Goal: Use online tool/utility: Utilize a website feature to perform a specific function

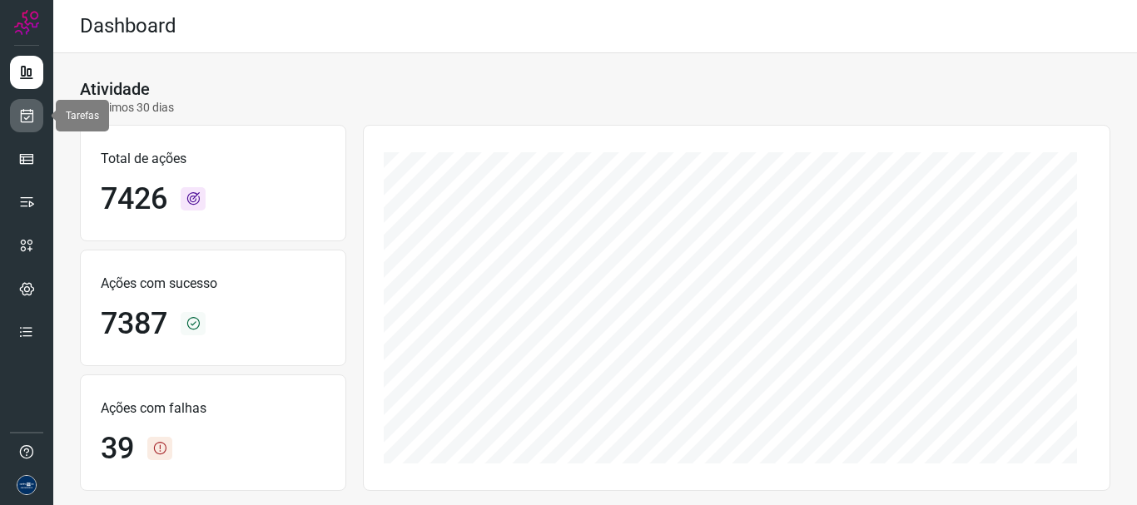
click at [20, 107] on link at bounding box center [26, 115] width 33 height 33
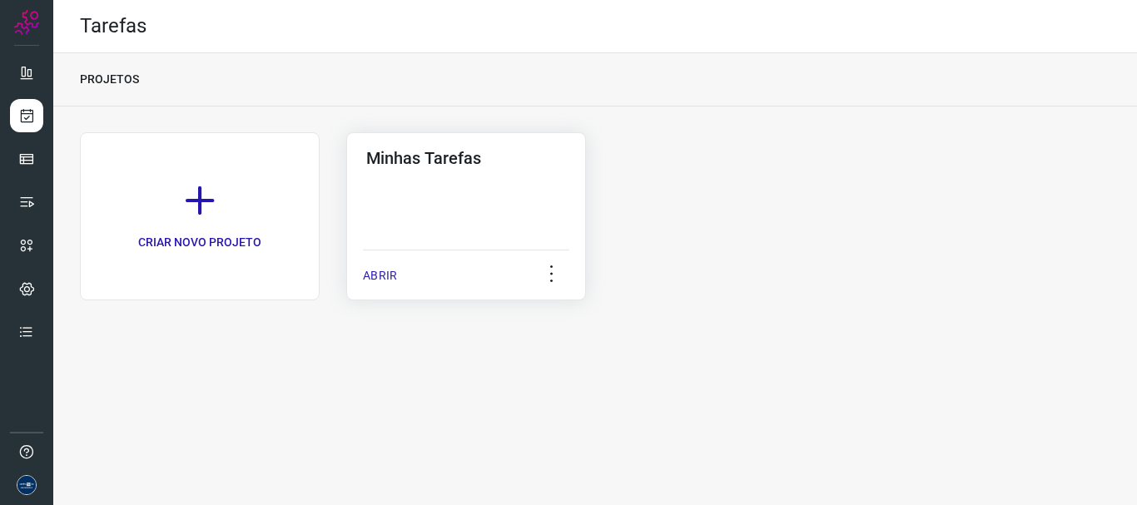
click at [391, 273] on p "ABRIR" at bounding box center [380, 275] width 34 height 17
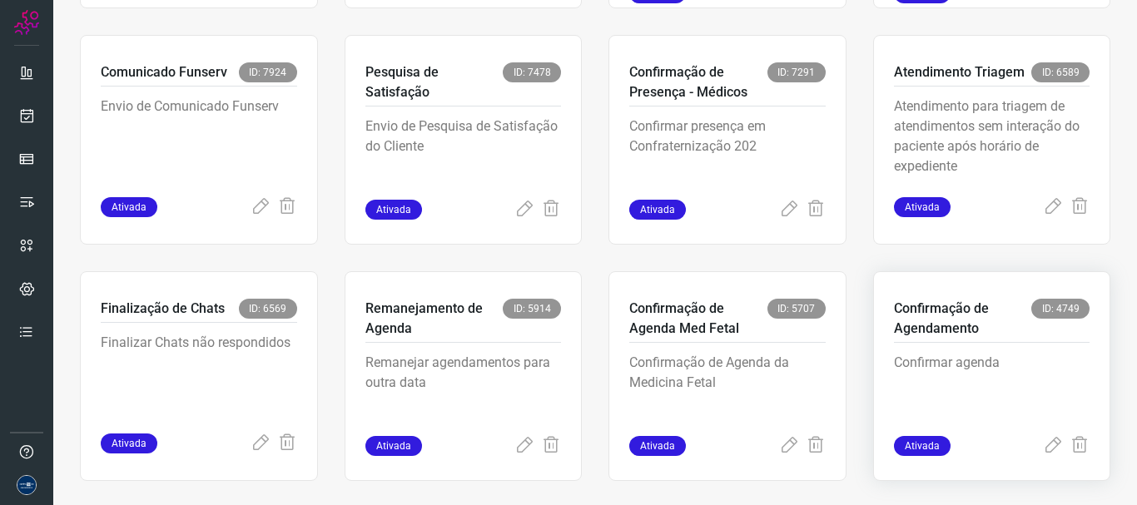
scroll to position [351, 0]
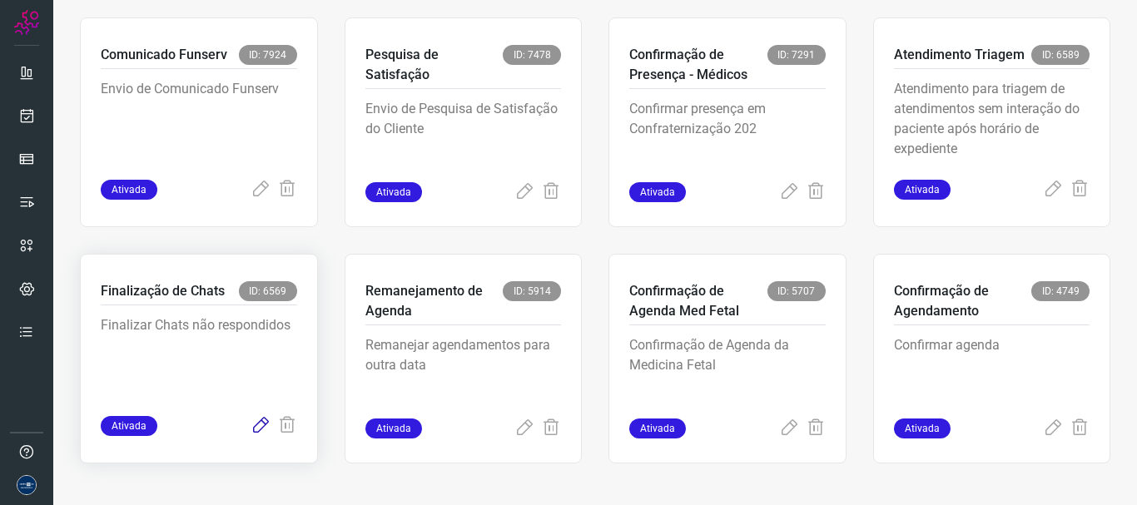
click at [261, 429] on icon at bounding box center [261, 426] width 20 height 20
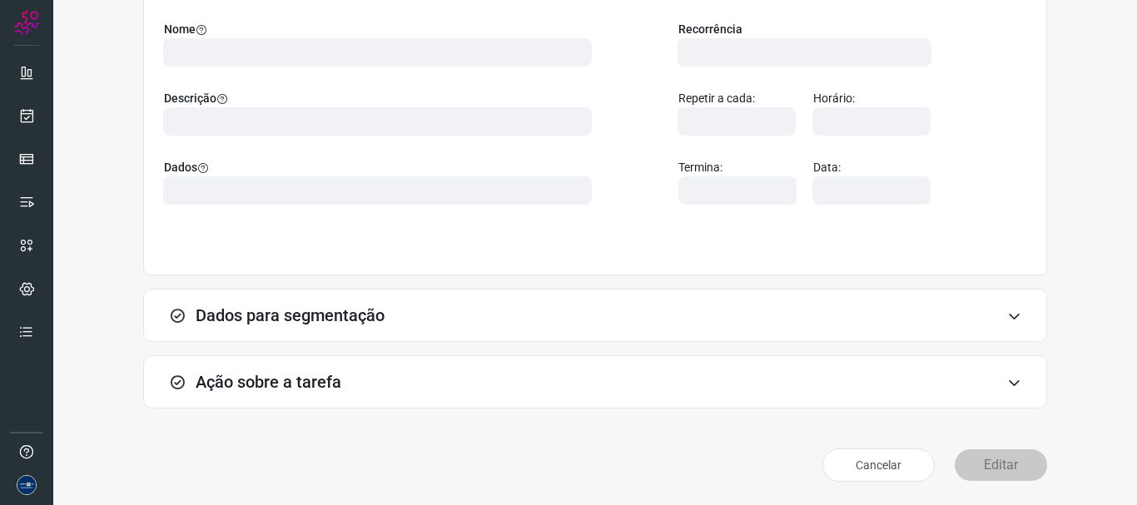
scroll to position [145, 0]
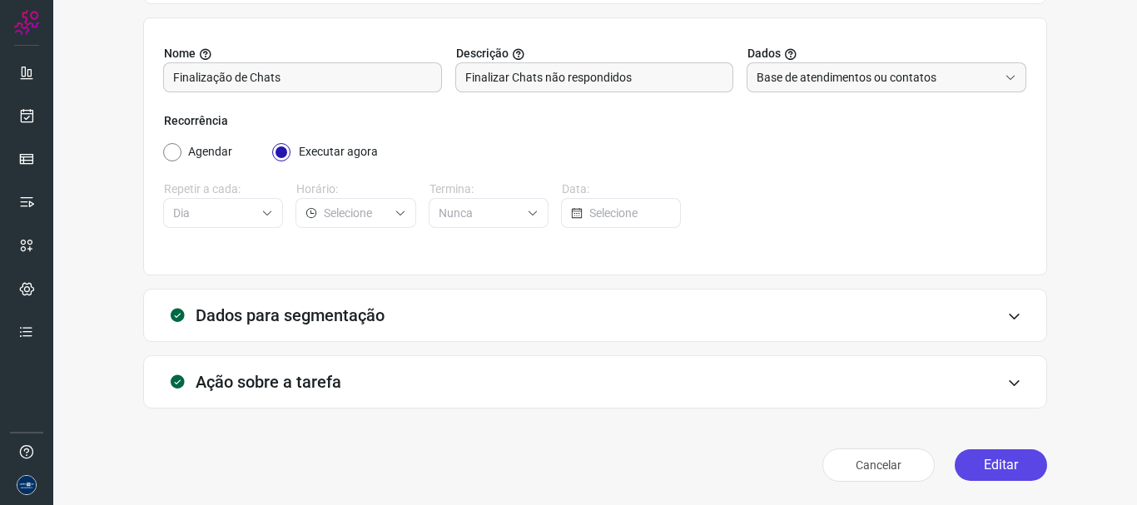
click at [1000, 469] on button "Editar" at bounding box center [1001, 465] width 92 height 32
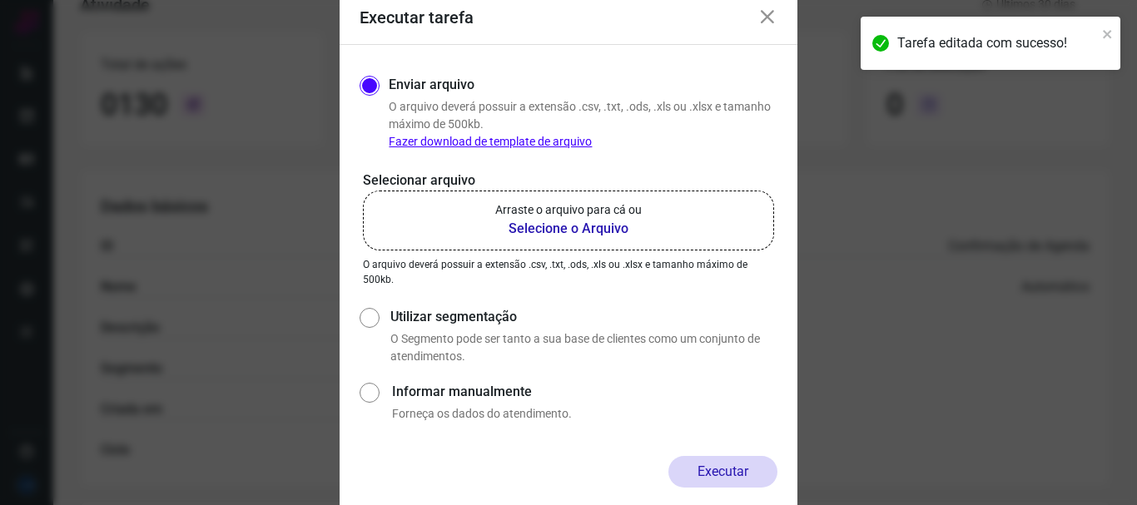
click at [477, 319] on label "Utilizar segmentação" at bounding box center [583, 317] width 387 height 20
click at [377, 319] on input "Utilizar segmentação" at bounding box center [368, 335] width 17 height 62
radio input "true"
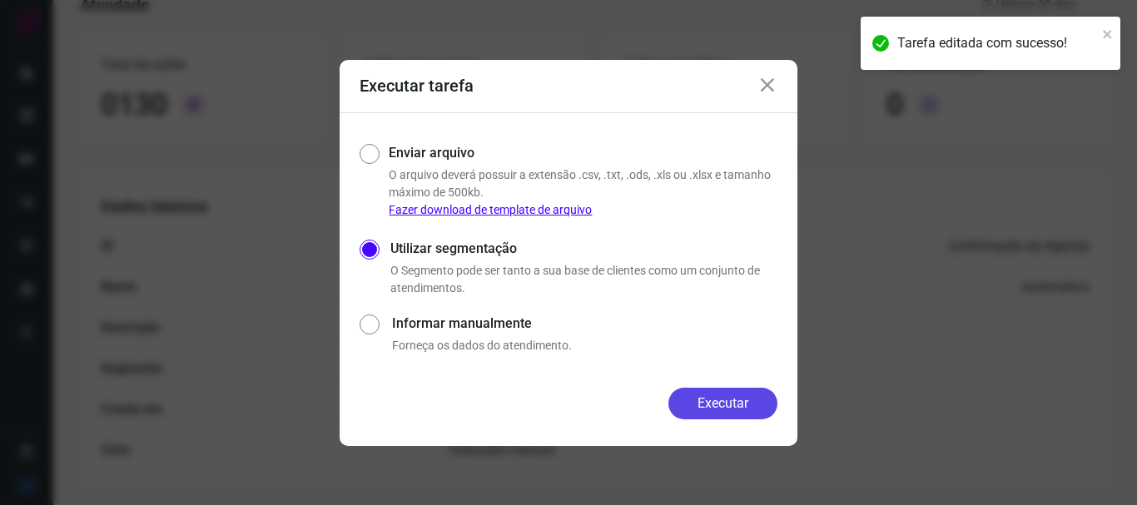
click at [710, 399] on button "Executar" at bounding box center [722, 404] width 109 height 32
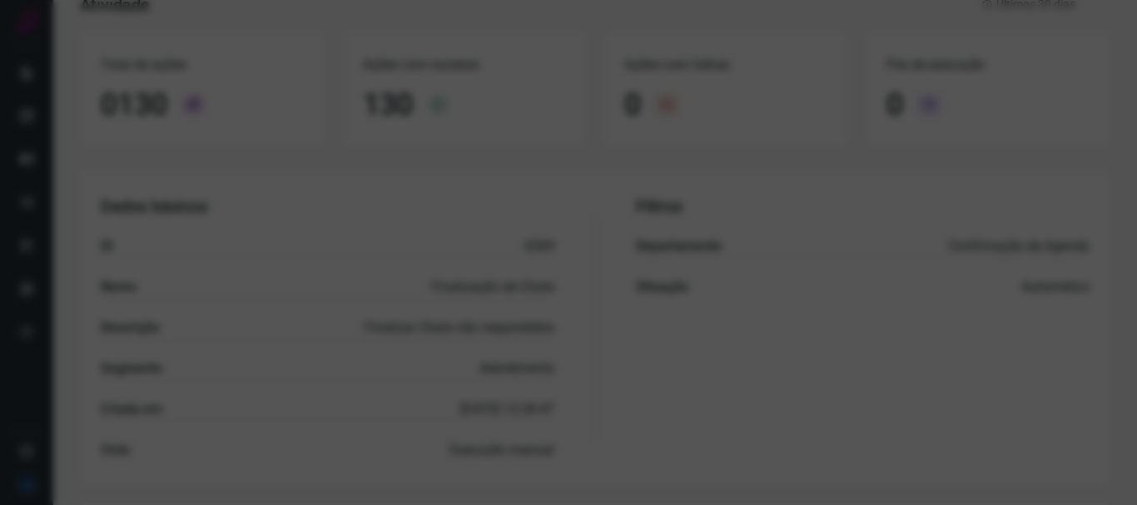
click at [439, 241] on div at bounding box center [568, 252] width 1137 height 505
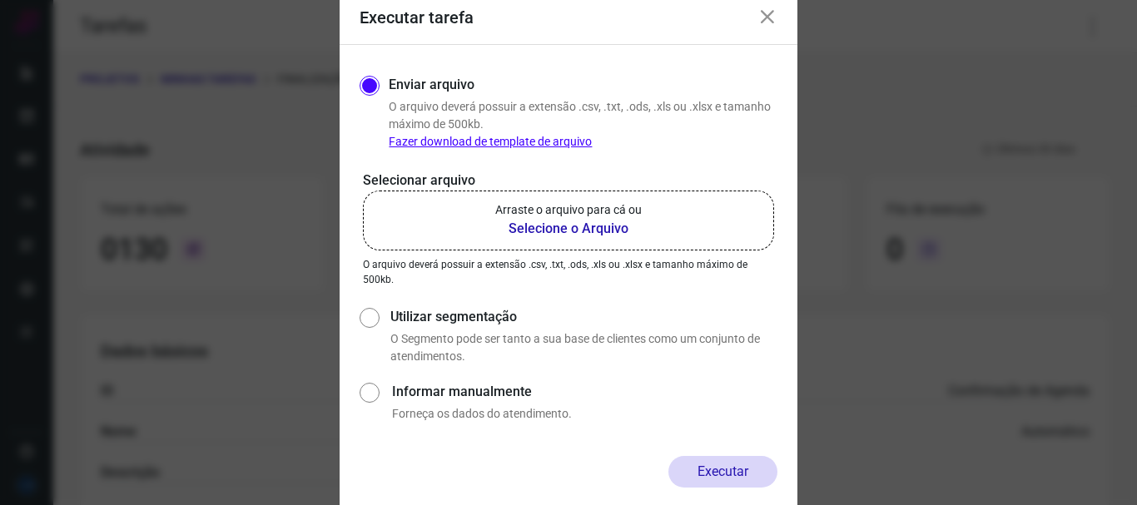
click at [776, 12] on icon at bounding box center [767, 17] width 20 height 20
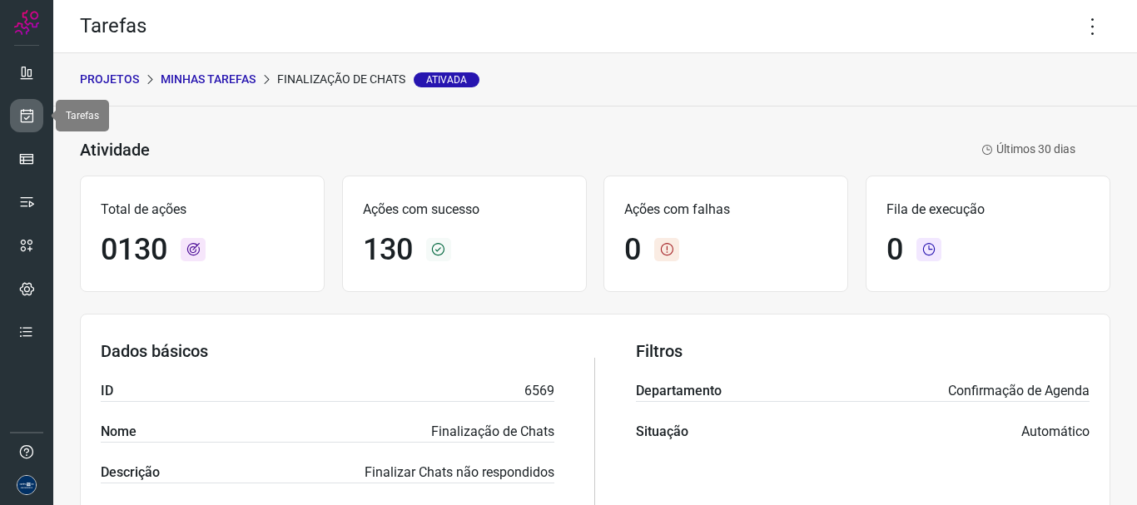
click at [29, 112] on icon at bounding box center [26, 115] width 17 height 17
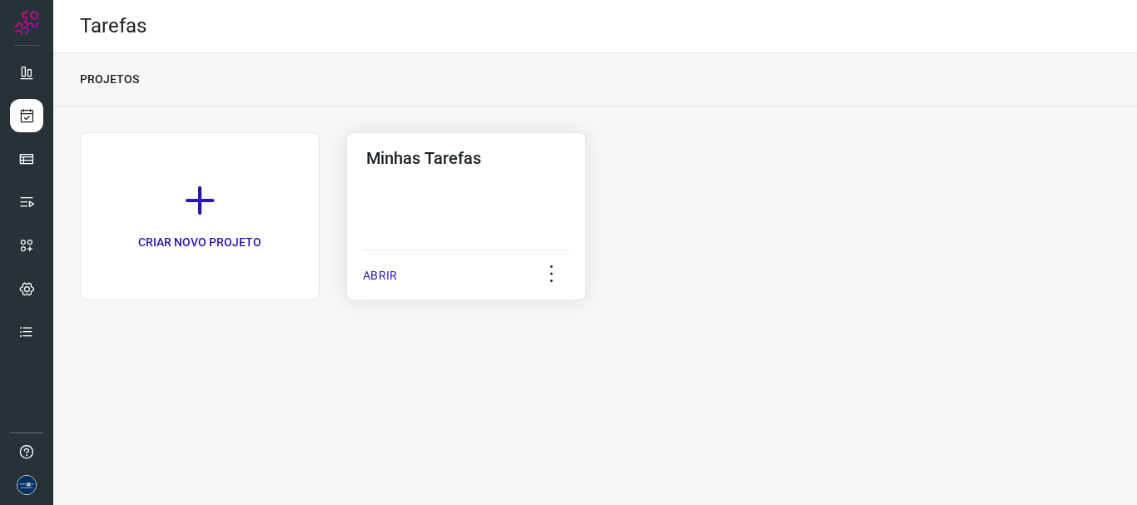
click at [389, 280] on p "ABRIR" at bounding box center [380, 275] width 34 height 17
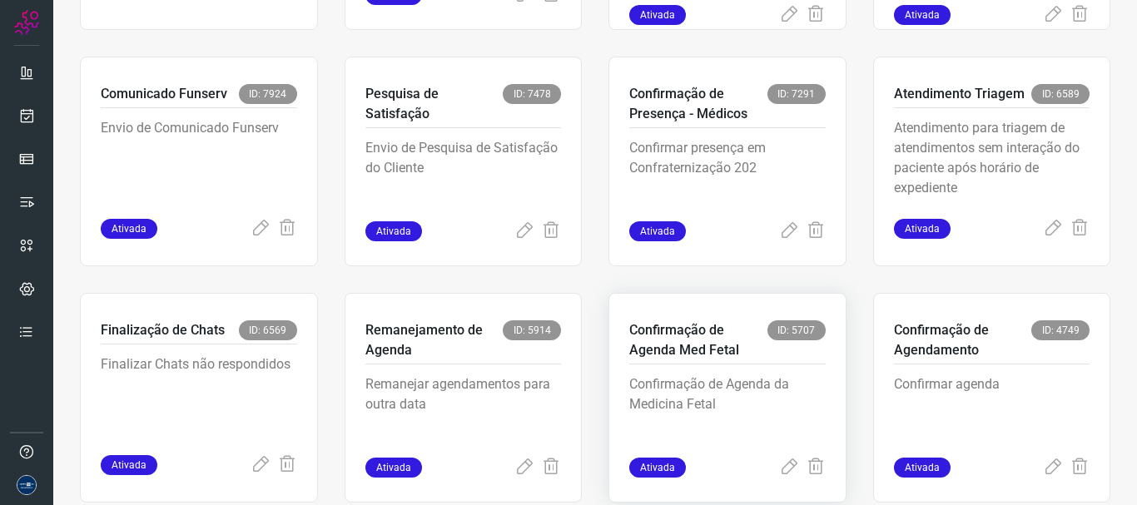
scroll to position [351, 0]
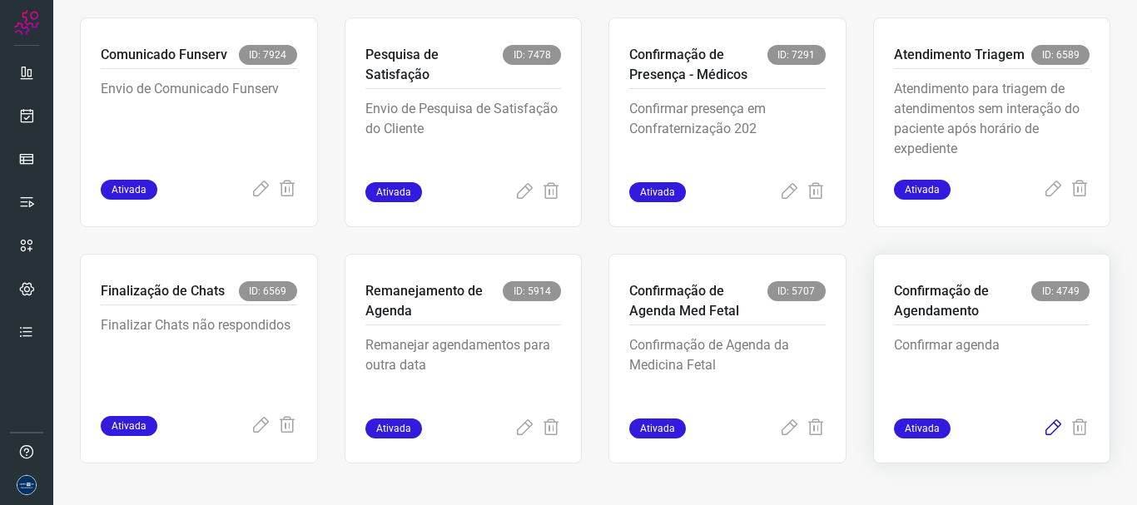
click at [1044, 428] on icon at bounding box center [1053, 429] width 20 height 20
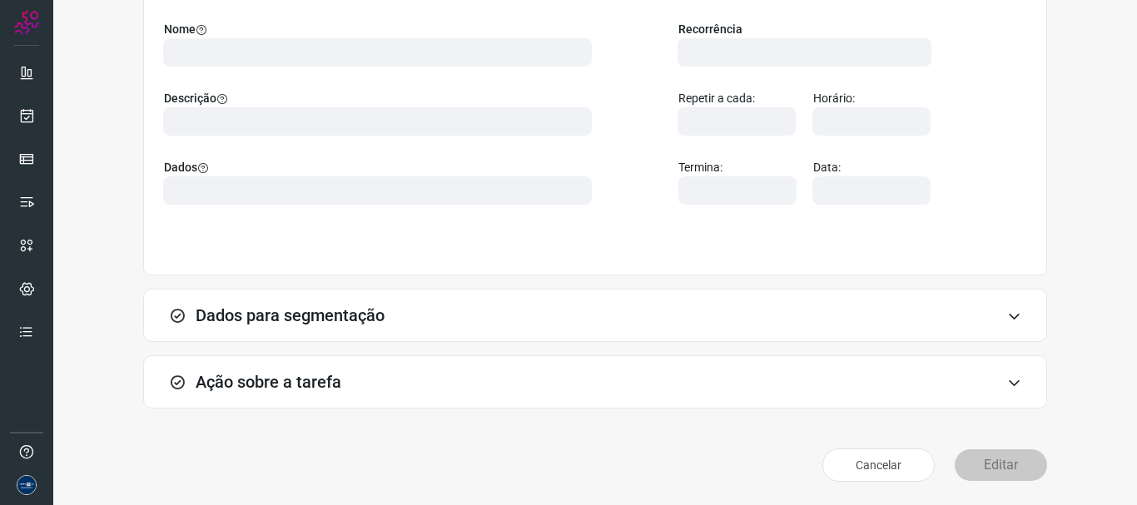
scroll to position [145, 0]
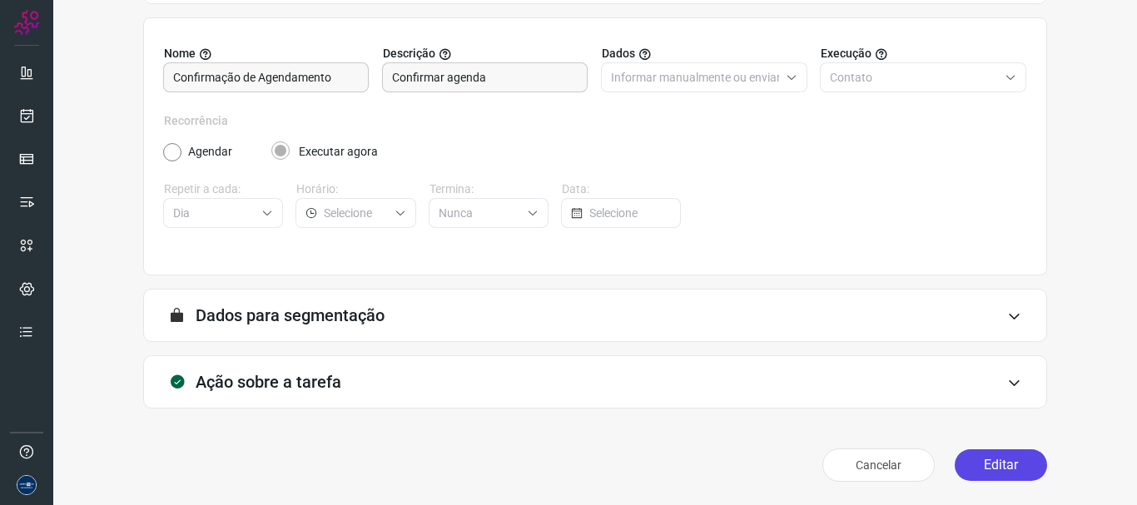
click at [987, 471] on button "Editar" at bounding box center [1001, 465] width 92 height 32
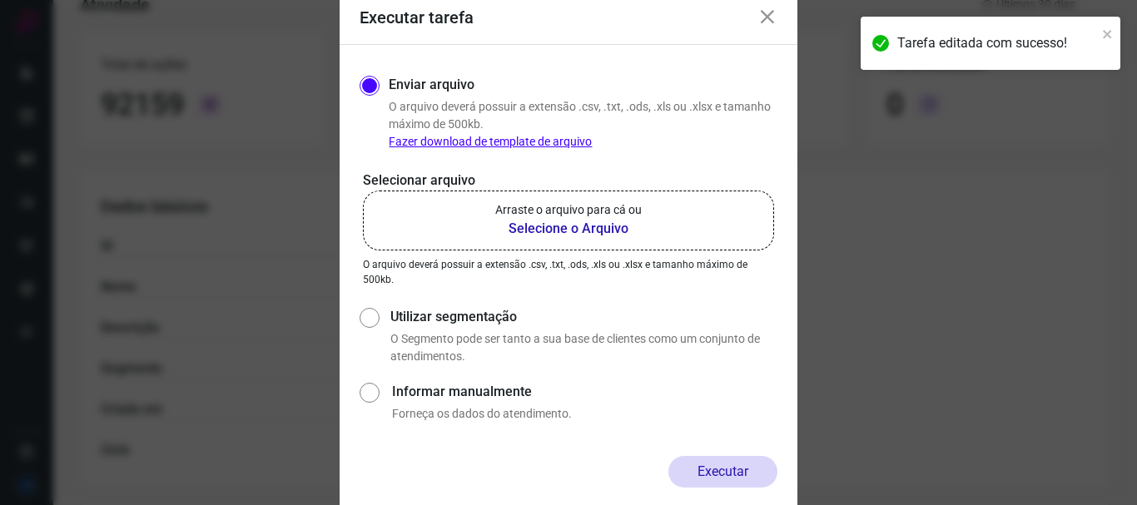
click at [527, 232] on b "Selecione o Arquivo" at bounding box center [568, 229] width 146 height 20
click at [0, 0] on input "Arraste o arquivo para cá ou Selecione o Arquivo" at bounding box center [0, 0] width 0 height 0
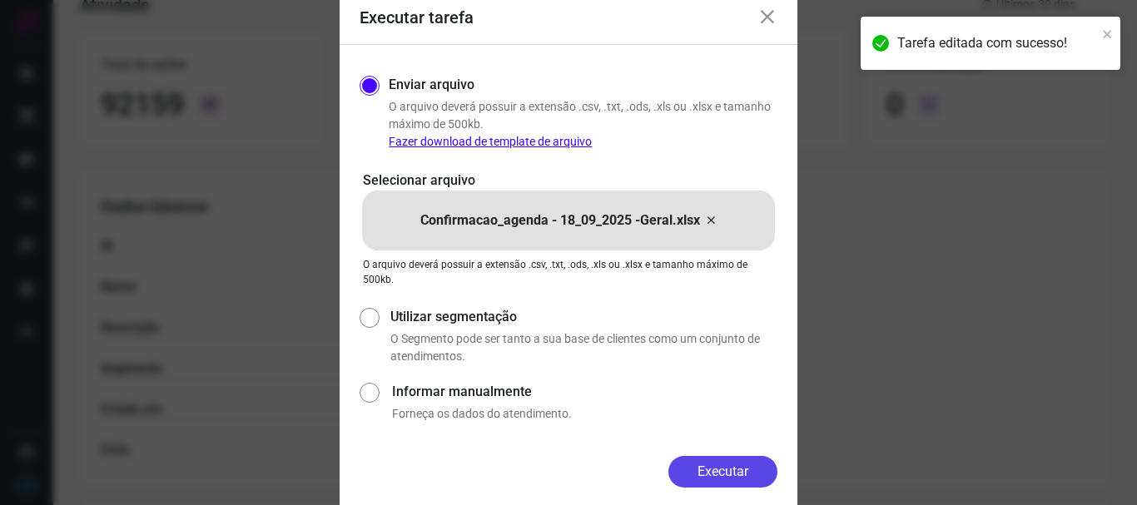
click at [724, 469] on button "Executar" at bounding box center [722, 472] width 109 height 32
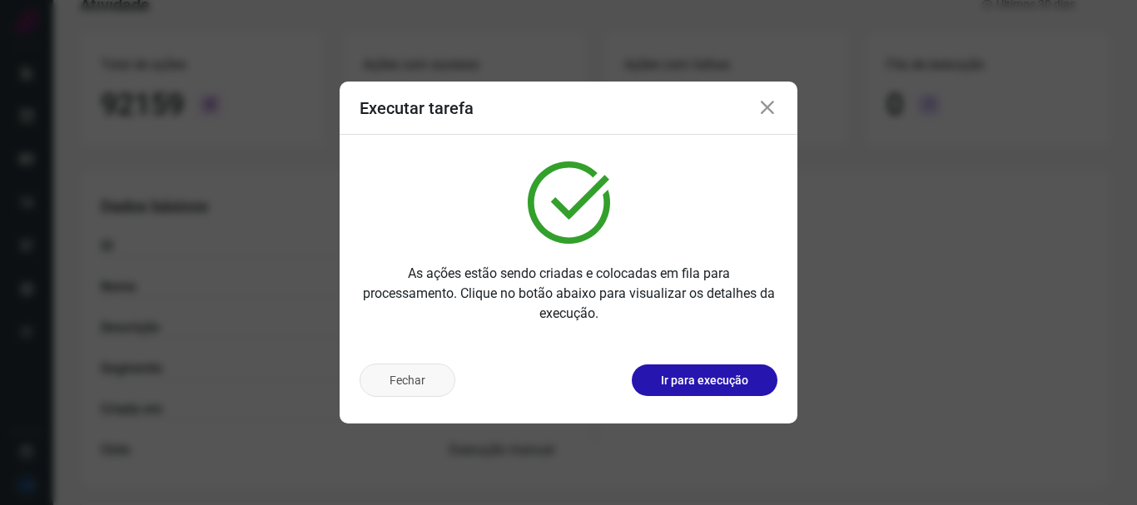
click at [394, 385] on button "Fechar" at bounding box center [408, 380] width 96 height 33
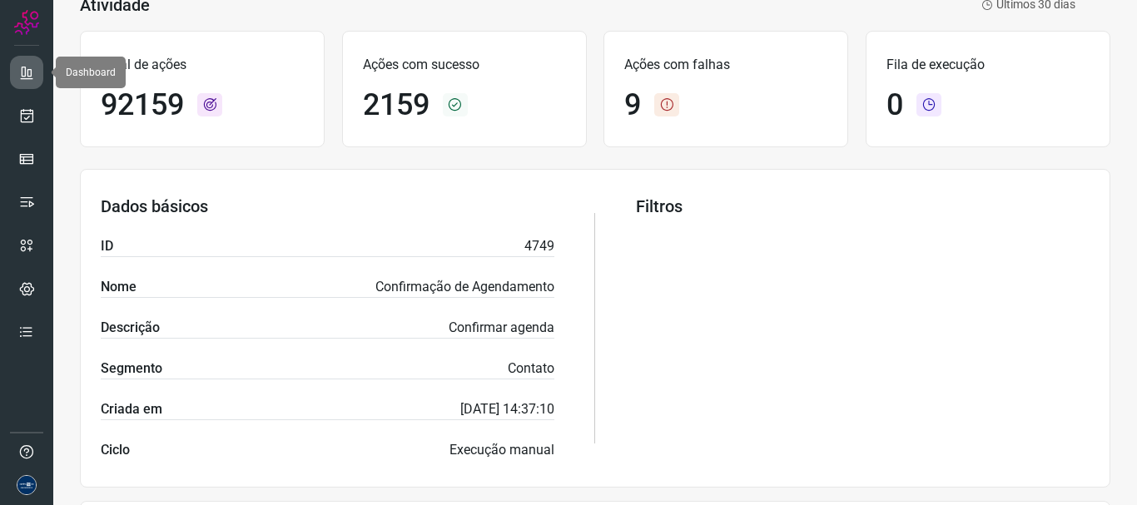
click at [26, 76] on icon at bounding box center [26, 72] width 17 height 17
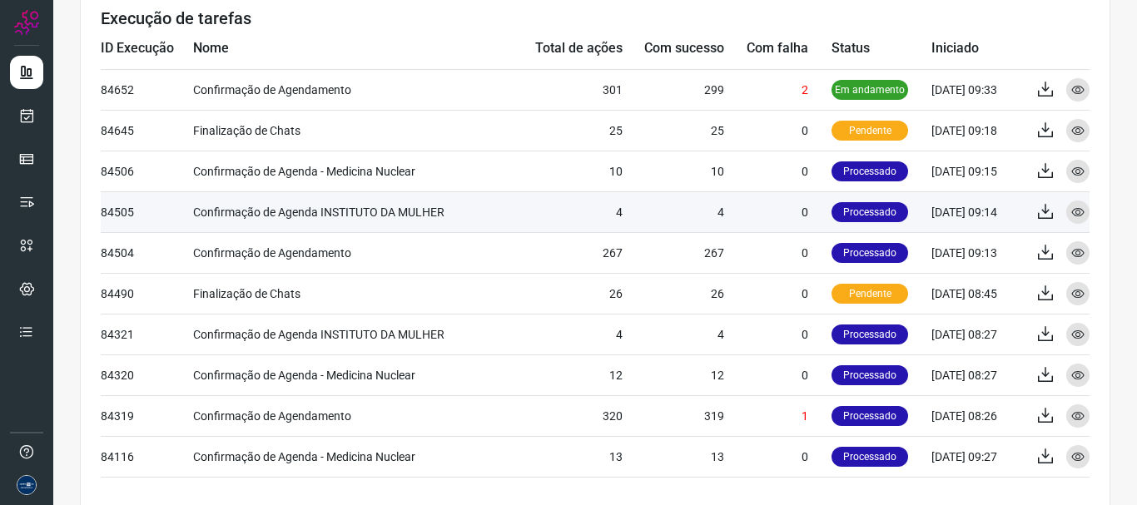
scroll to position [499, 0]
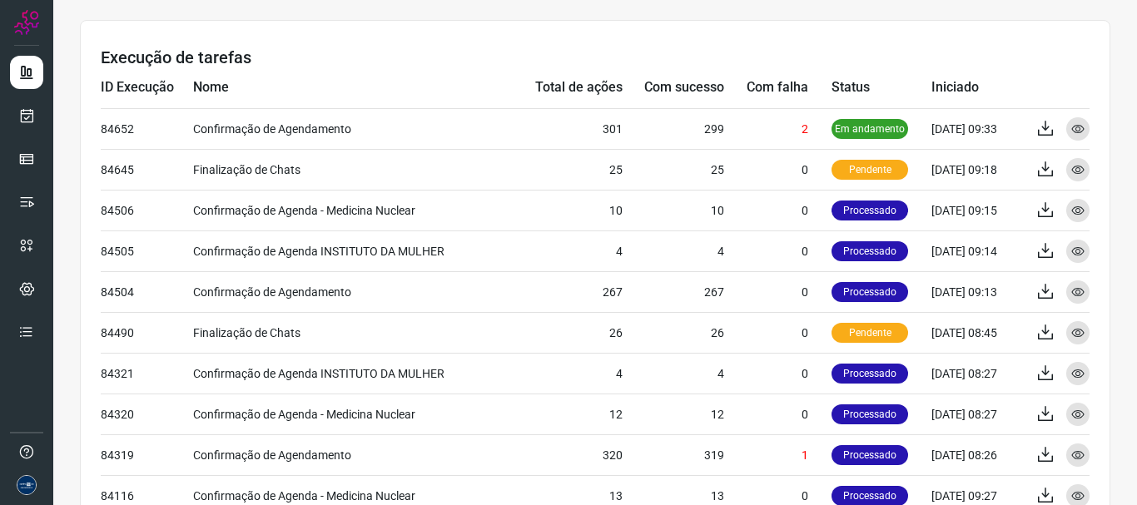
click at [275, 57] on h3 "Execução de tarefas" at bounding box center [595, 57] width 989 height 20
click at [30, 117] on icon at bounding box center [26, 115] width 17 height 17
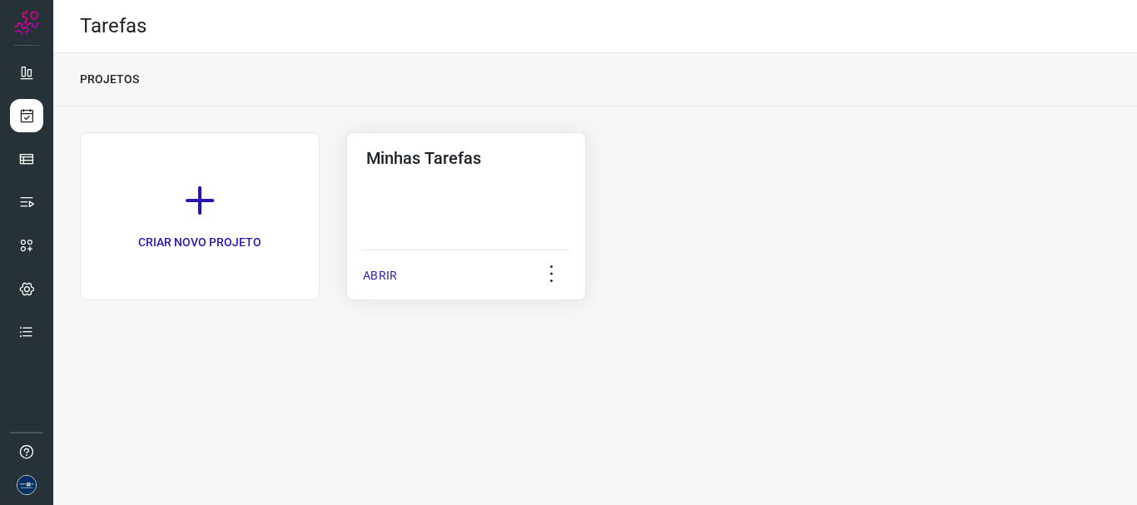
click at [378, 267] on p "ABRIR" at bounding box center [380, 275] width 34 height 17
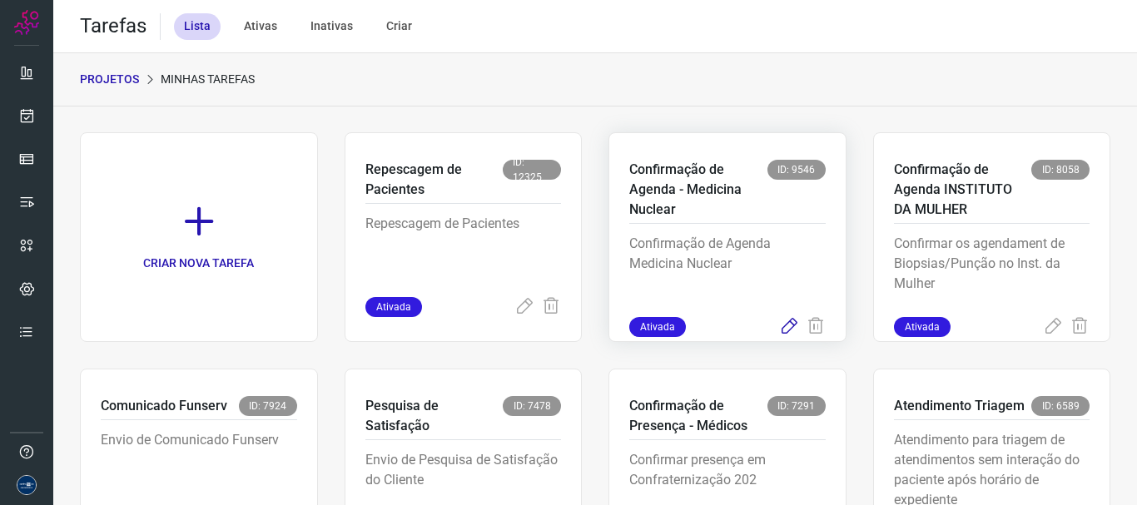
click at [779, 329] on icon at bounding box center [789, 327] width 20 height 20
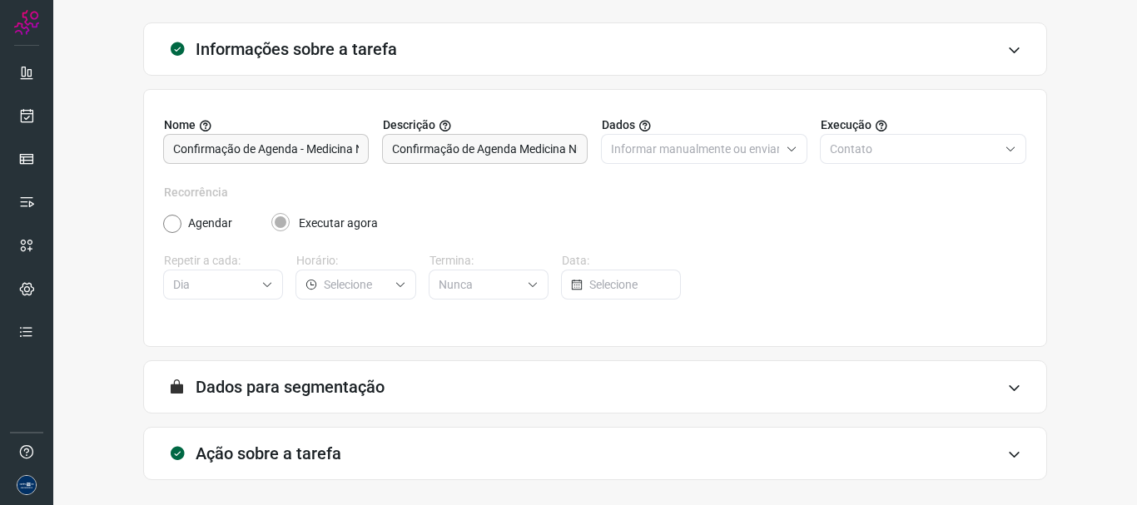
scroll to position [145, 0]
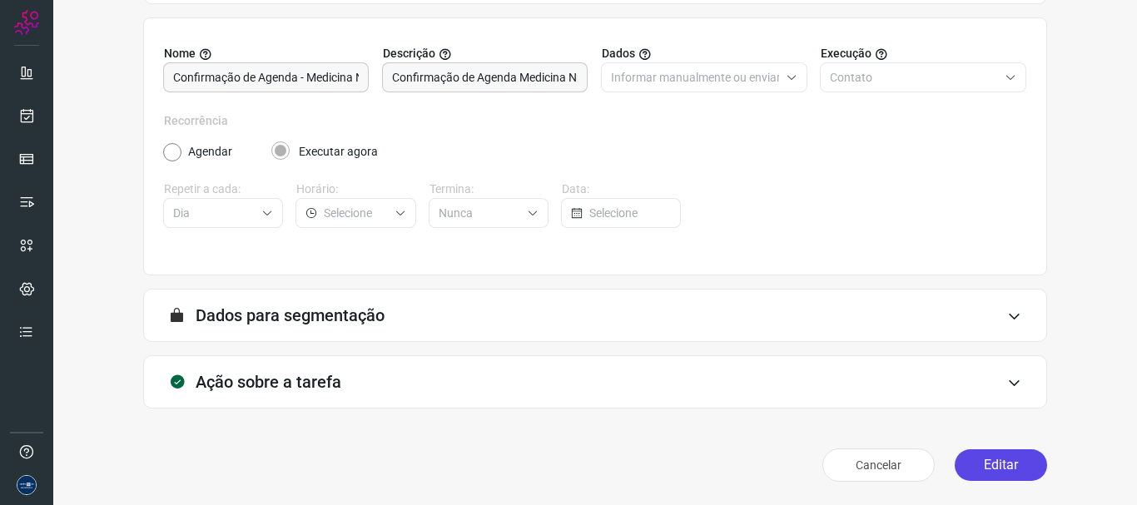
click at [1026, 470] on button "Editar" at bounding box center [1001, 465] width 92 height 32
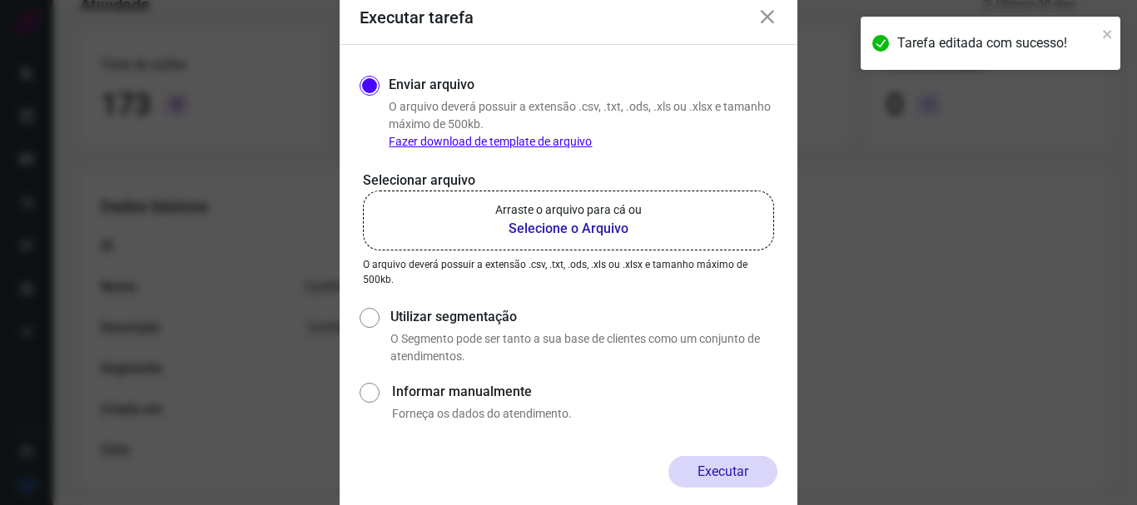
click at [599, 242] on label "Arraste o arquivo para cá ou Selecione o Arquivo" at bounding box center [568, 221] width 411 height 60
click at [0, 0] on input "Arraste o arquivo para cá ou Selecione o Arquivo" at bounding box center [0, 0] width 0 height 0
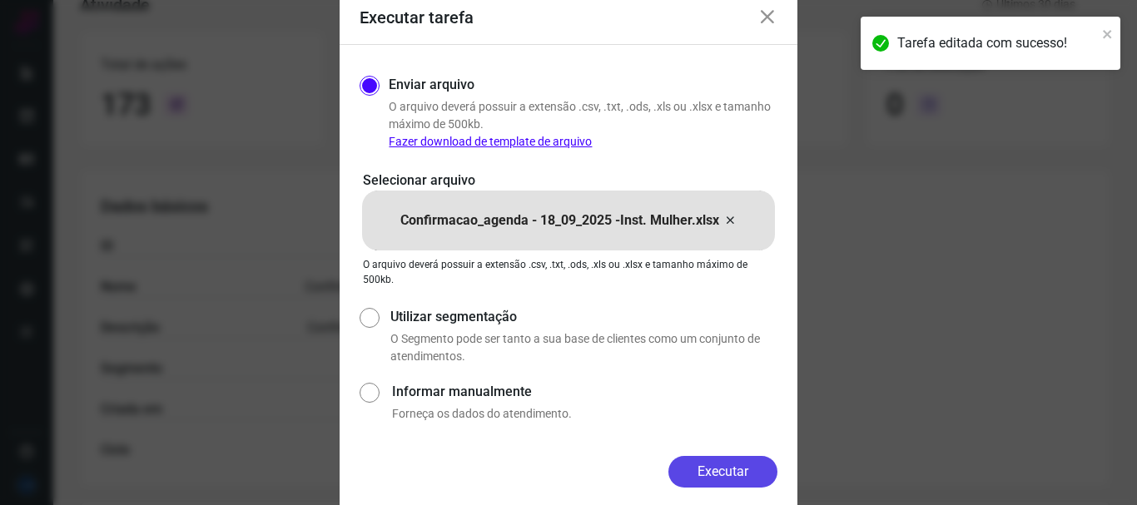
click at [726, 474] on button "Executar" at bounding box center [722, 472] width 109 height 32
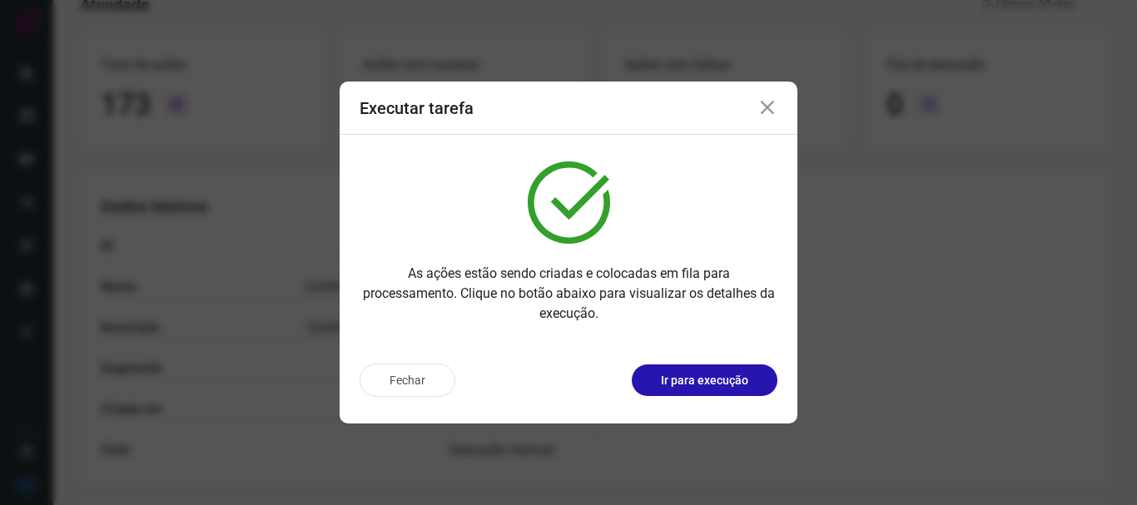
click at [766, 107] on icon at bounding box center [767, 108] width 20 height 20
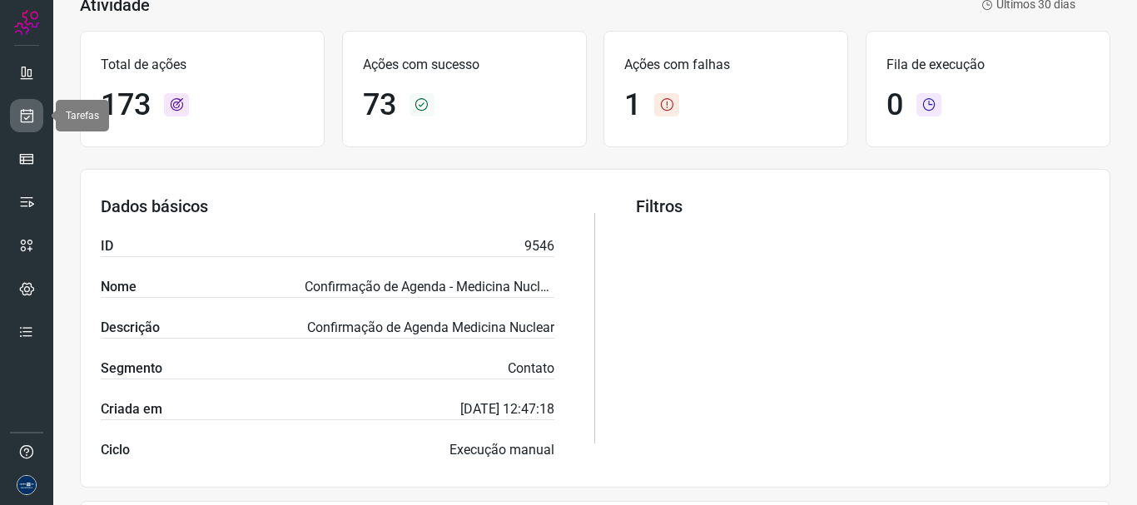
click at [18, 115] on icon at bounding box center [26, 115] width 17 height 17
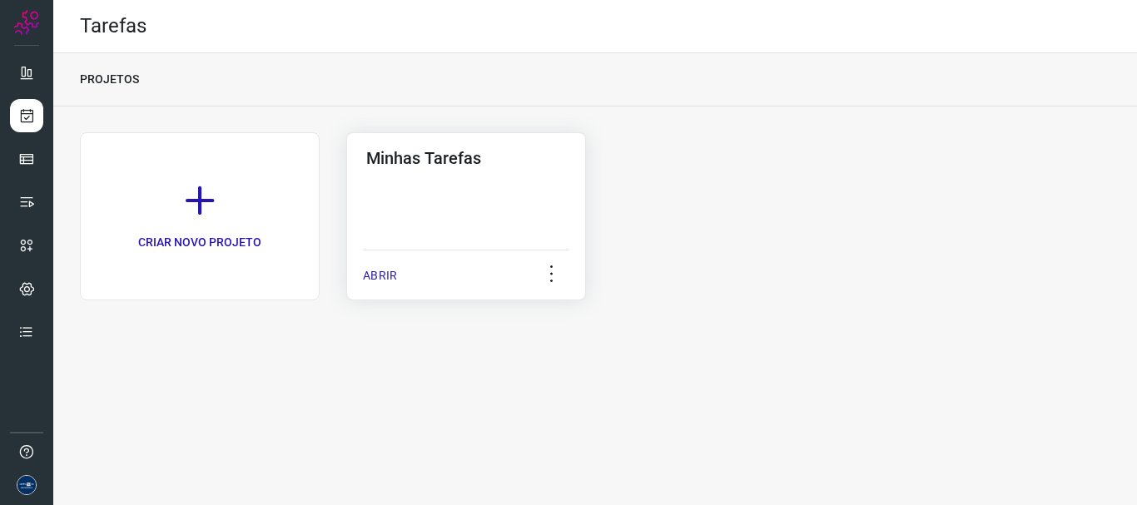
click at [394, 280] on p "ABRIR" at bounding box center [380, 275] width 34 height 17
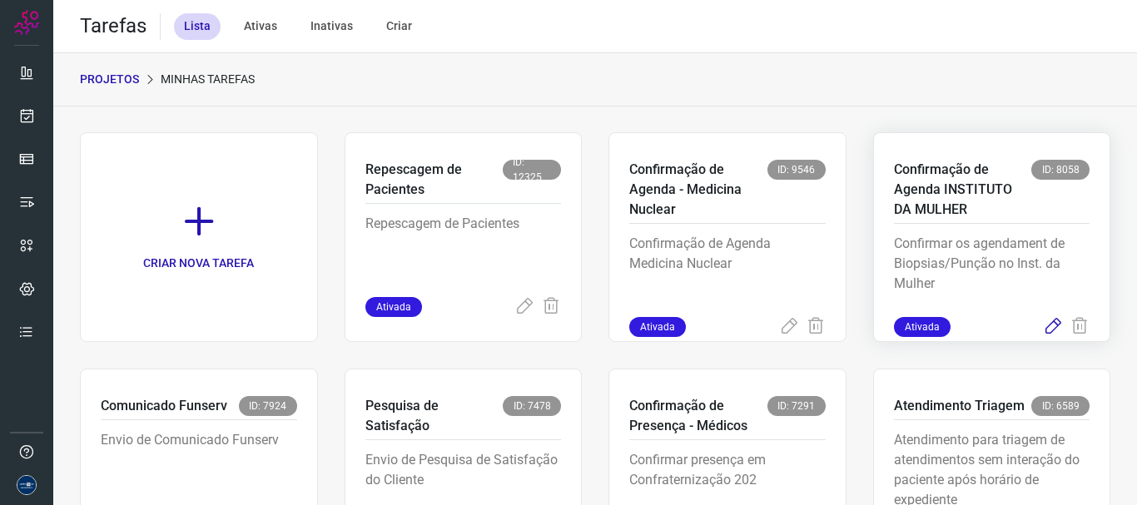
click at [1050, 330] on icon at bounding box center [1053, 327] width 20 height 20
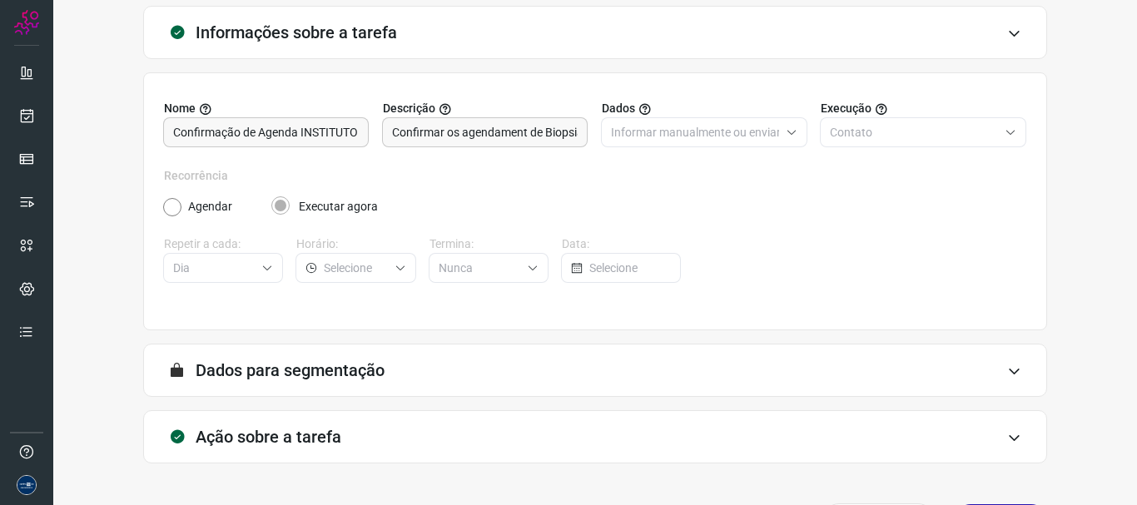
scroll to position [145, 0]
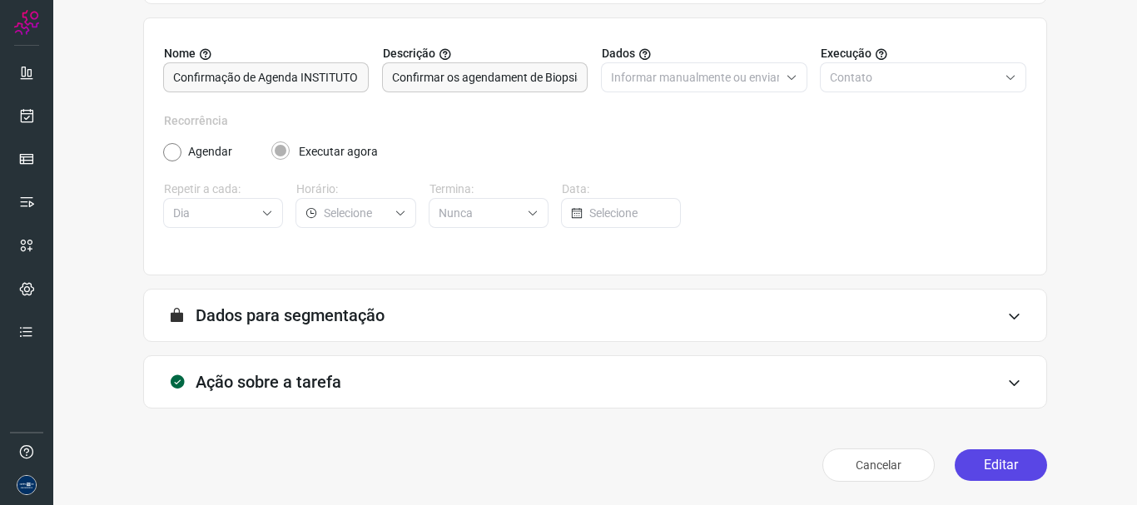
click at [977, 463] on button "Editar" at bounding box center [1001, 465] width 92 height 32
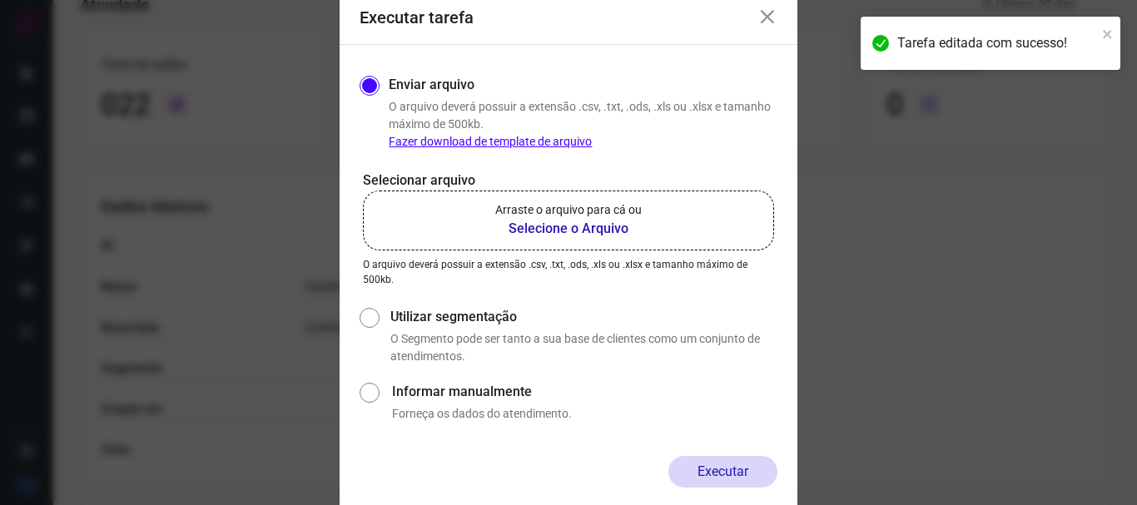
click at [573, 225] on b "Selecione o Arquivo" at bounding box center [568, 229] width 146 height 20
click at [0, 0] on input "Arraste o arquivo para cá ou Selecione o Arquivo" at bounding box center [0, 0] width 0 height 0
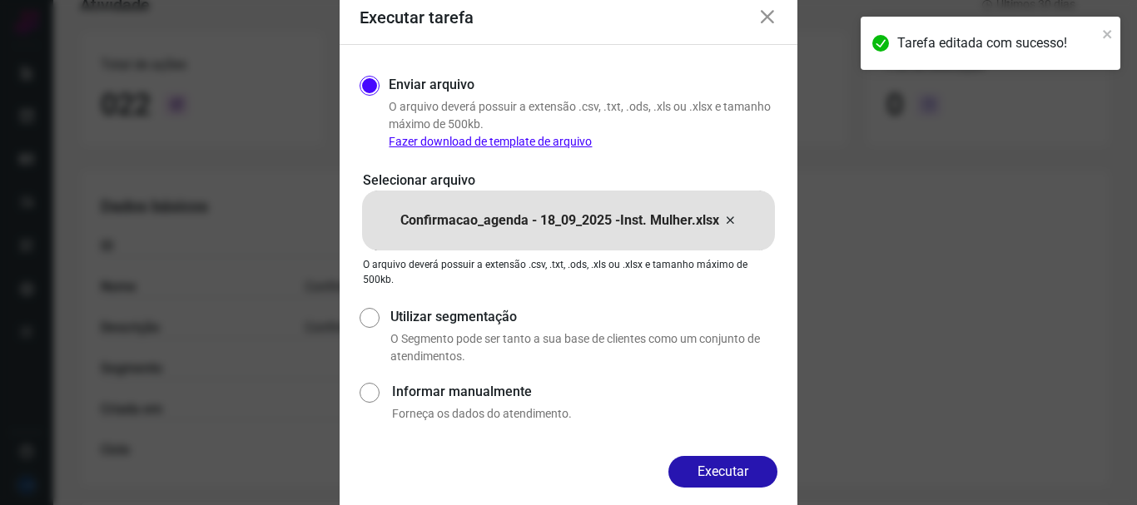
drag, startPoint x: 768, startPoint y: 464, endPoint x: 718, endPoint y: 474, distance: 50.9
click at [768, 464] on button "Executar" at bounding box center [722, 472] width 109 height 32
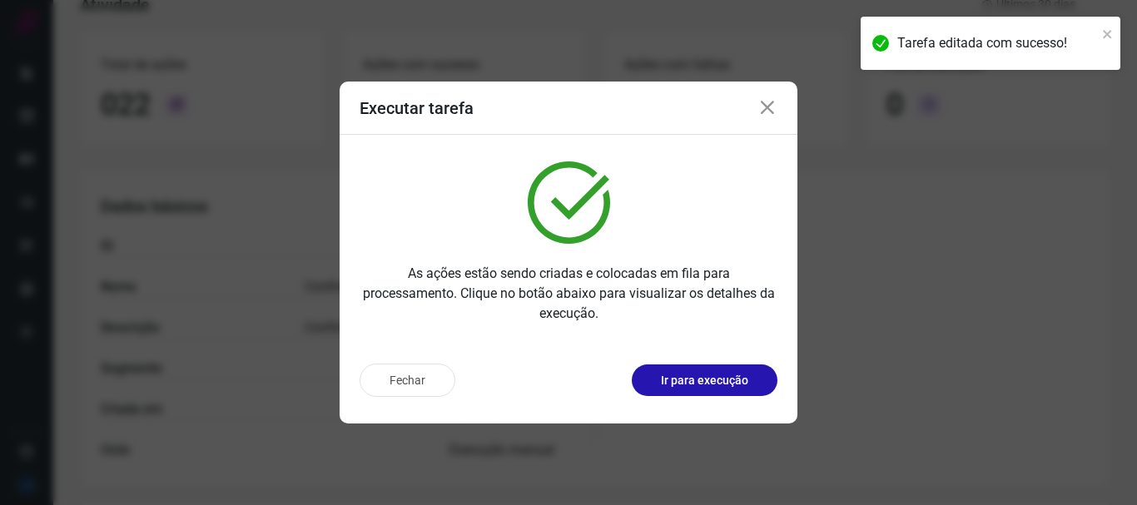
click at [765, 103] on icon at bounding box center [767, 108] width 20 height 20
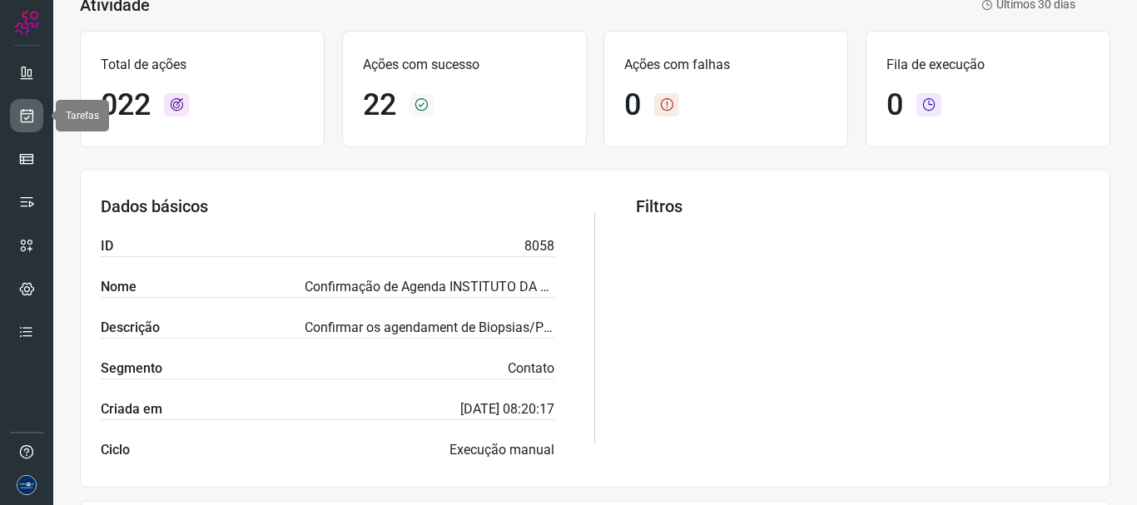
click at [32, 114] on icon at bounding box center [26, 115] width 17 height 17
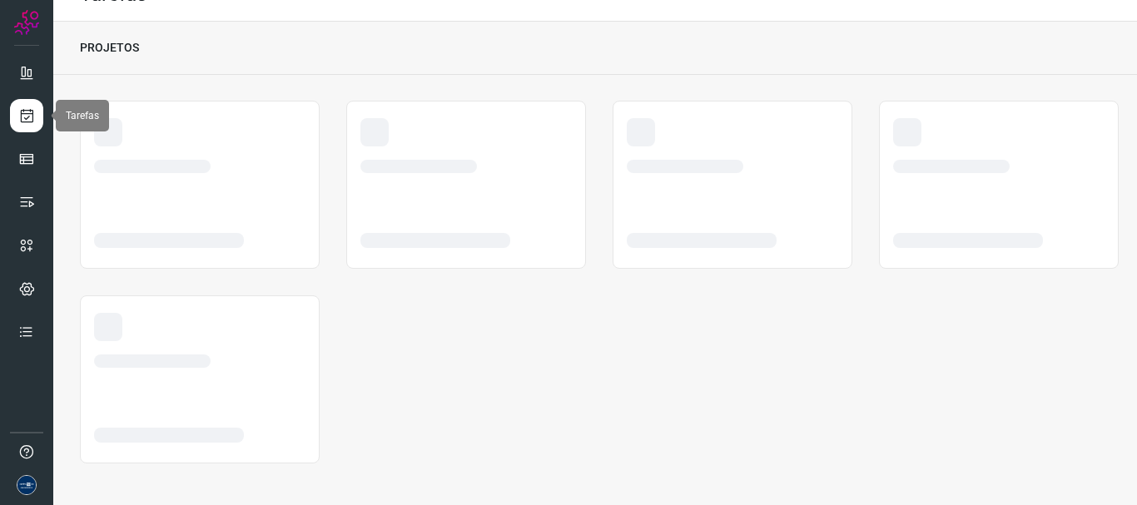
scroll to position [32, 0]
